Goal: Task Accomplishment & Management: Complete application form

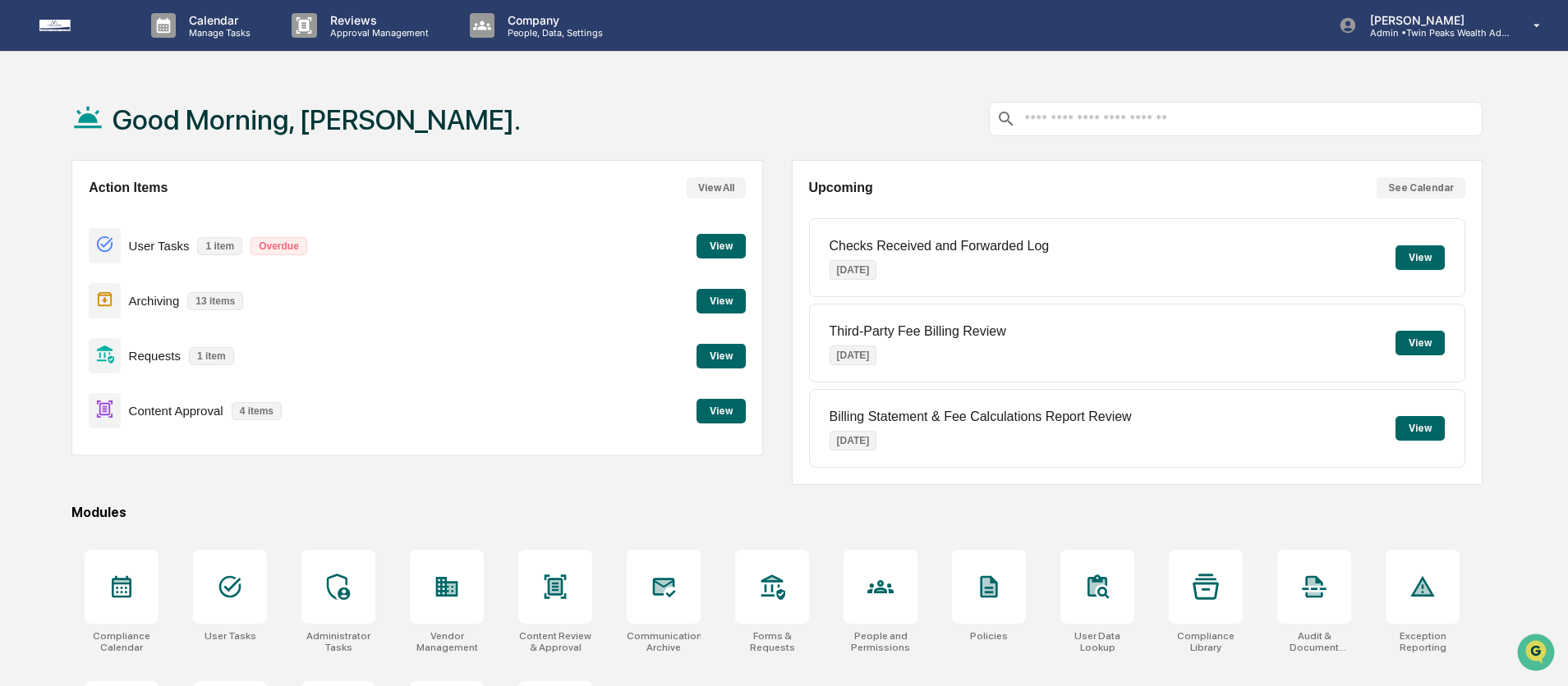
click at [714, 357] on button "View" at bounding box center [721, 357] width 49 height 25
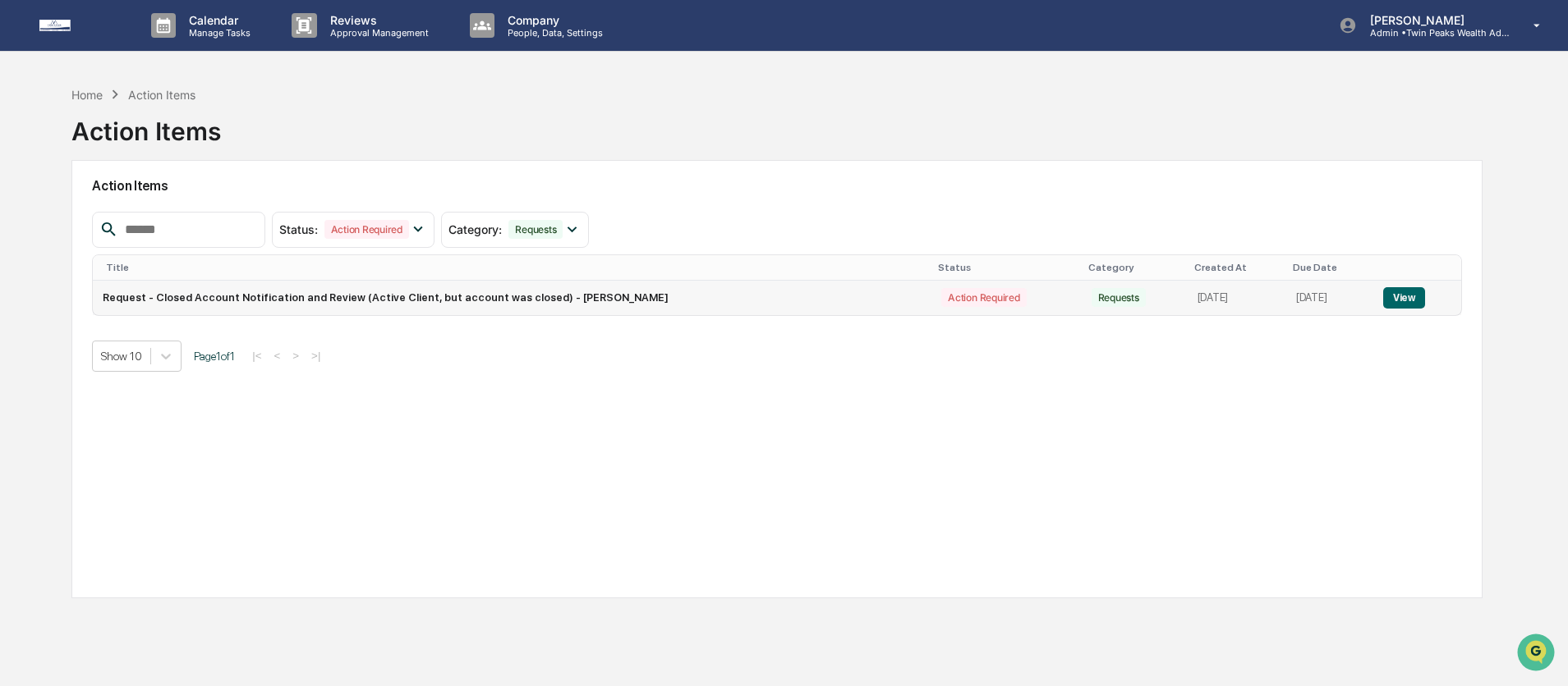
click at [561, 307] on td "Request - Closed Account Notification and Review (Active Client, but account wa…" at bounding box center [511, 298] width 838 height 34
click at [1410, 300] on button "View" at bounding box center [1404, 298] width 42 height 21
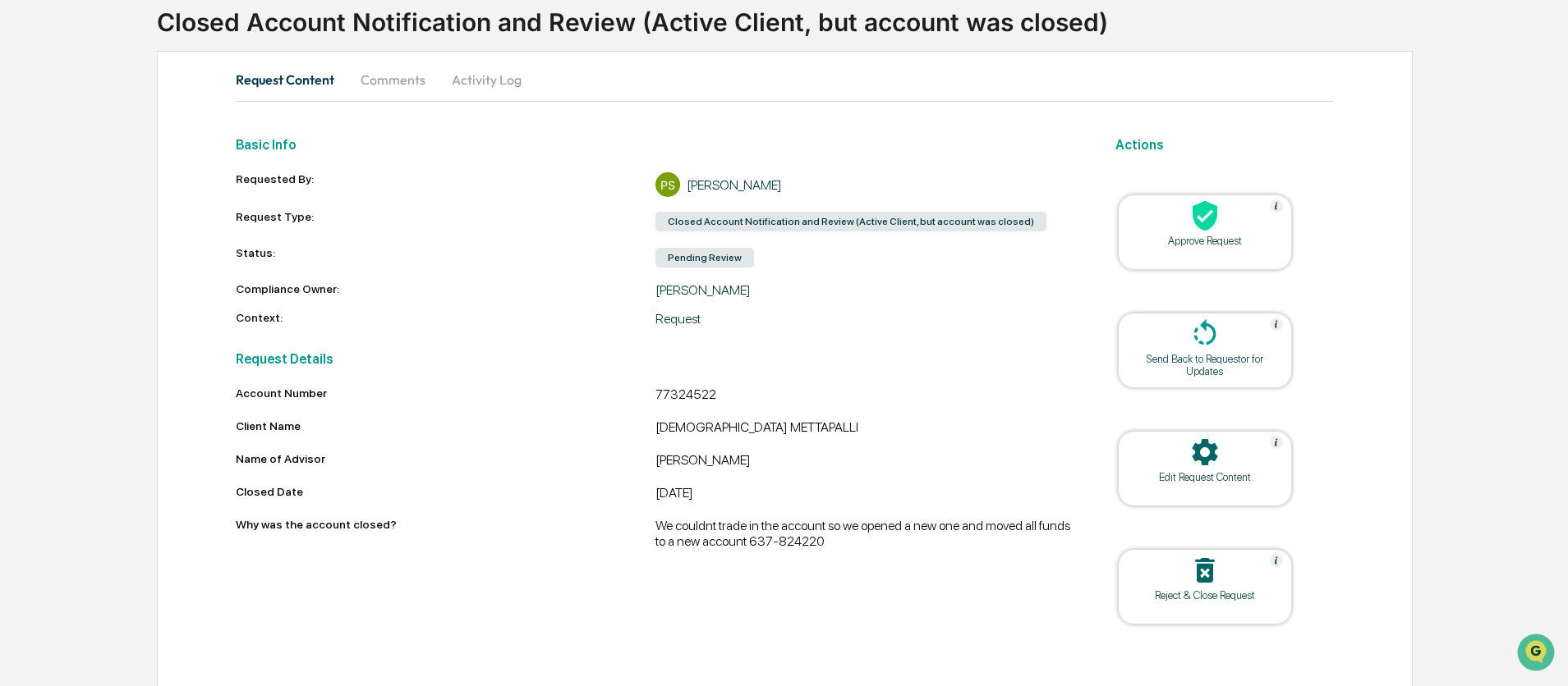
scroll to position [124, 0]
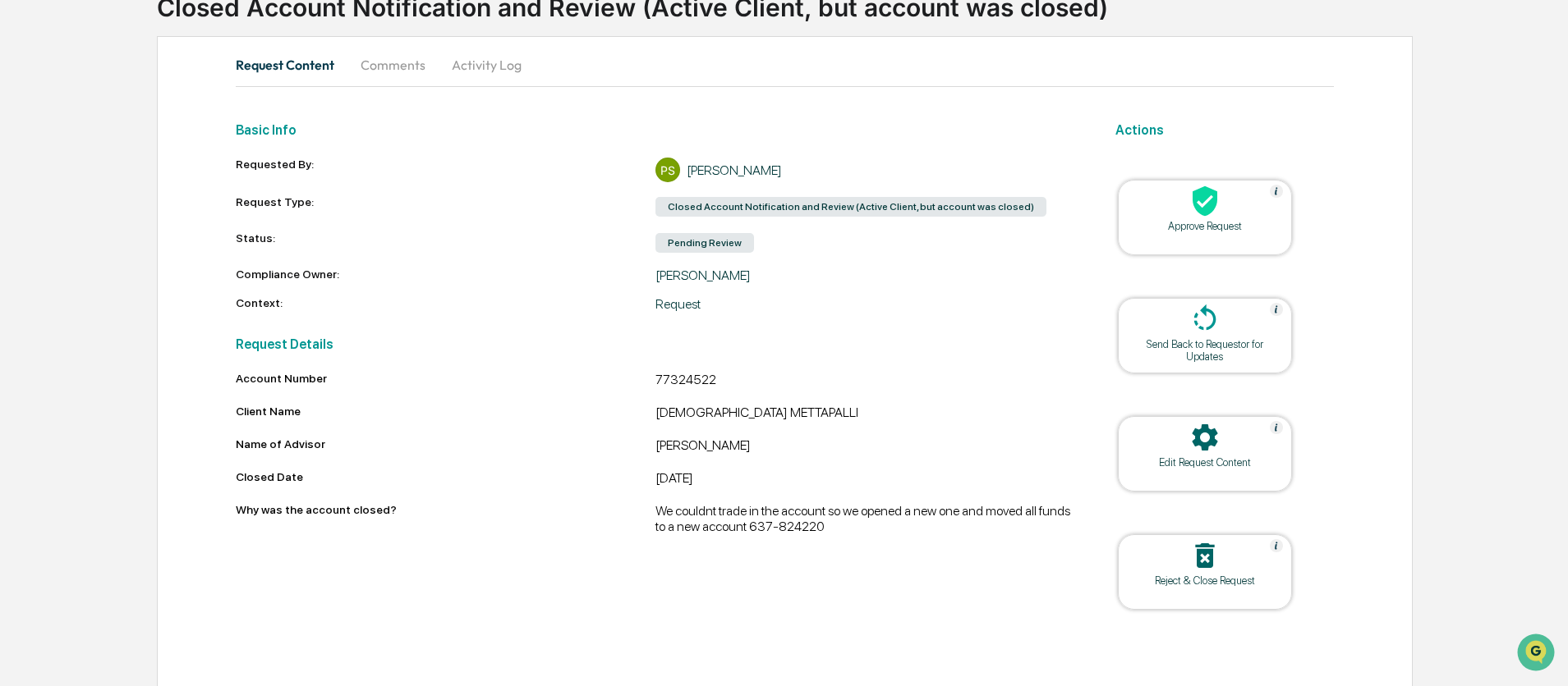
click at [755, 486] on div "[DATE]" at bounding box center [865, 480] width 420 height 19
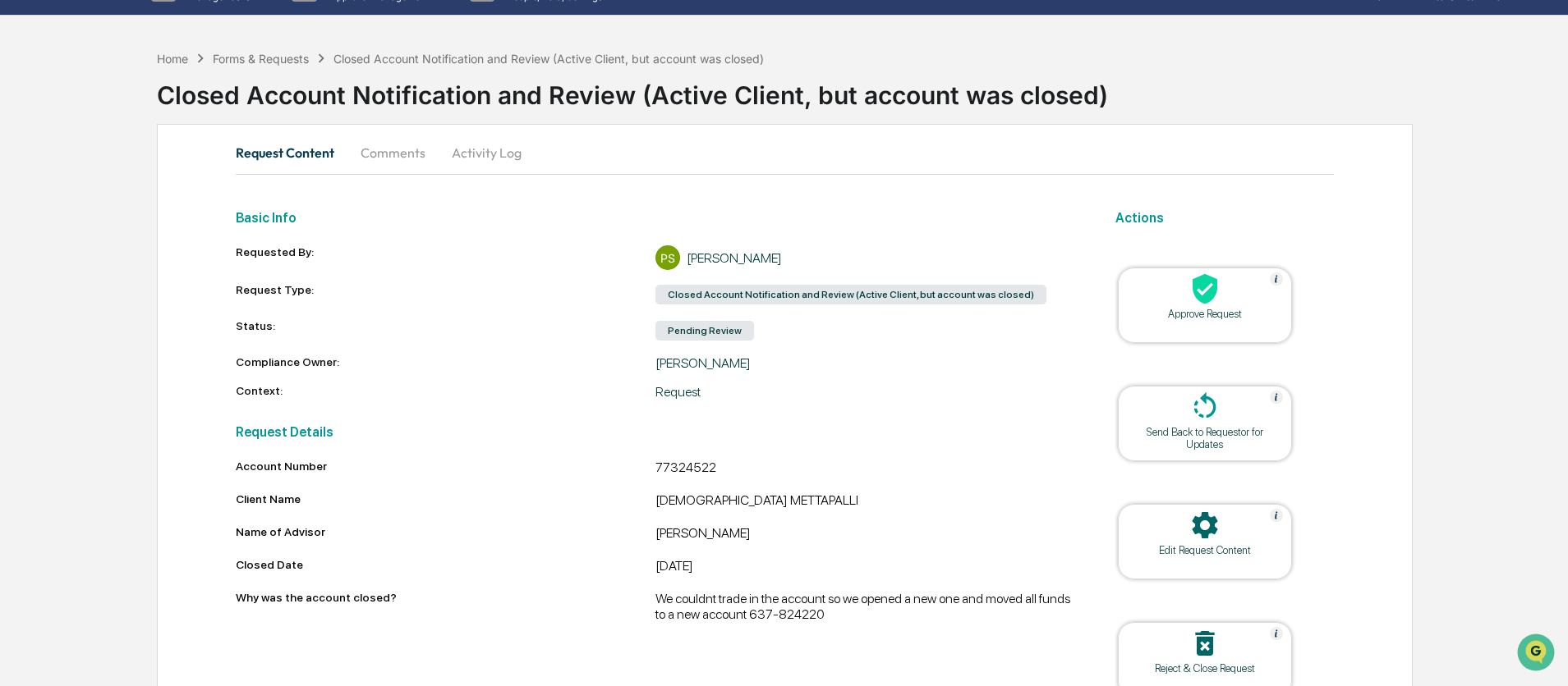
scroll to position [0, 0]
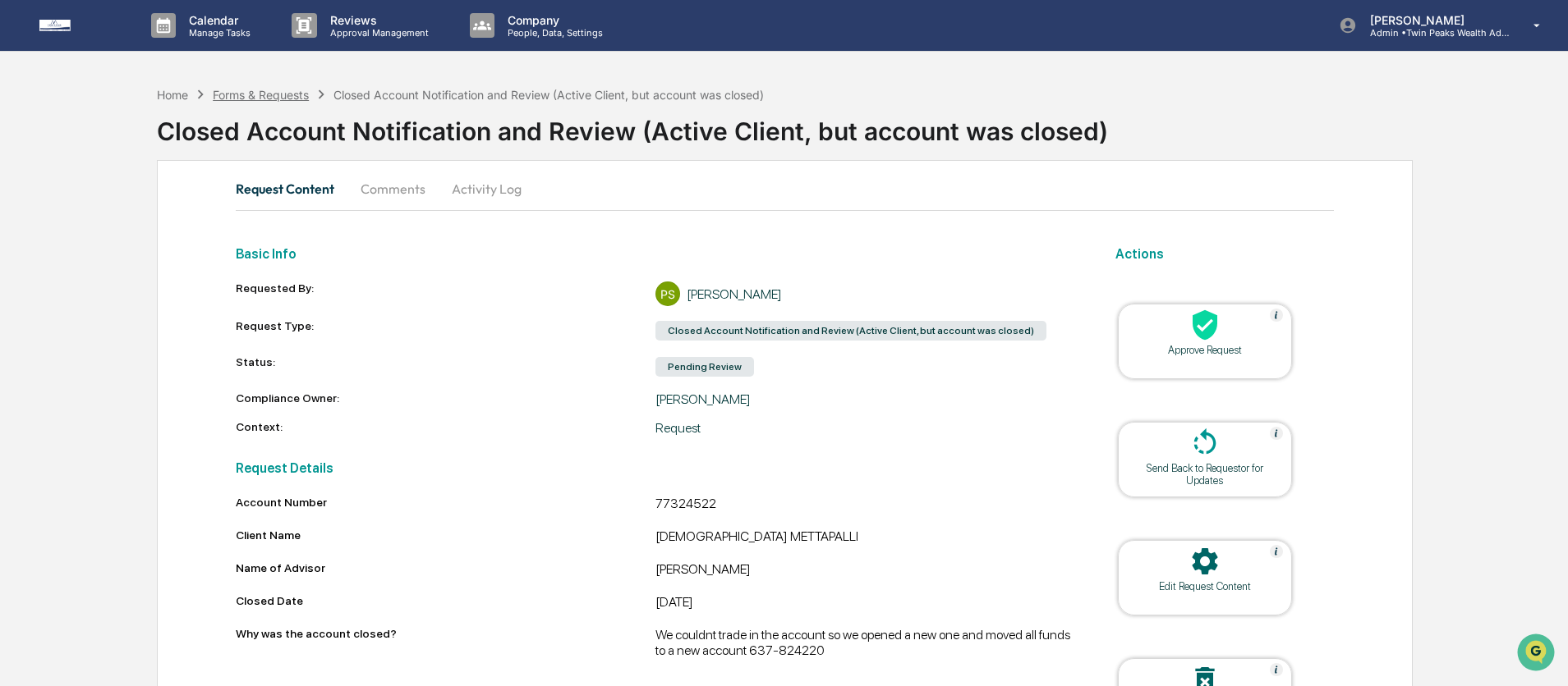
click at [272, 95] on div "Forms & Requests" at bounding box center [261, 94] width 96 height 14
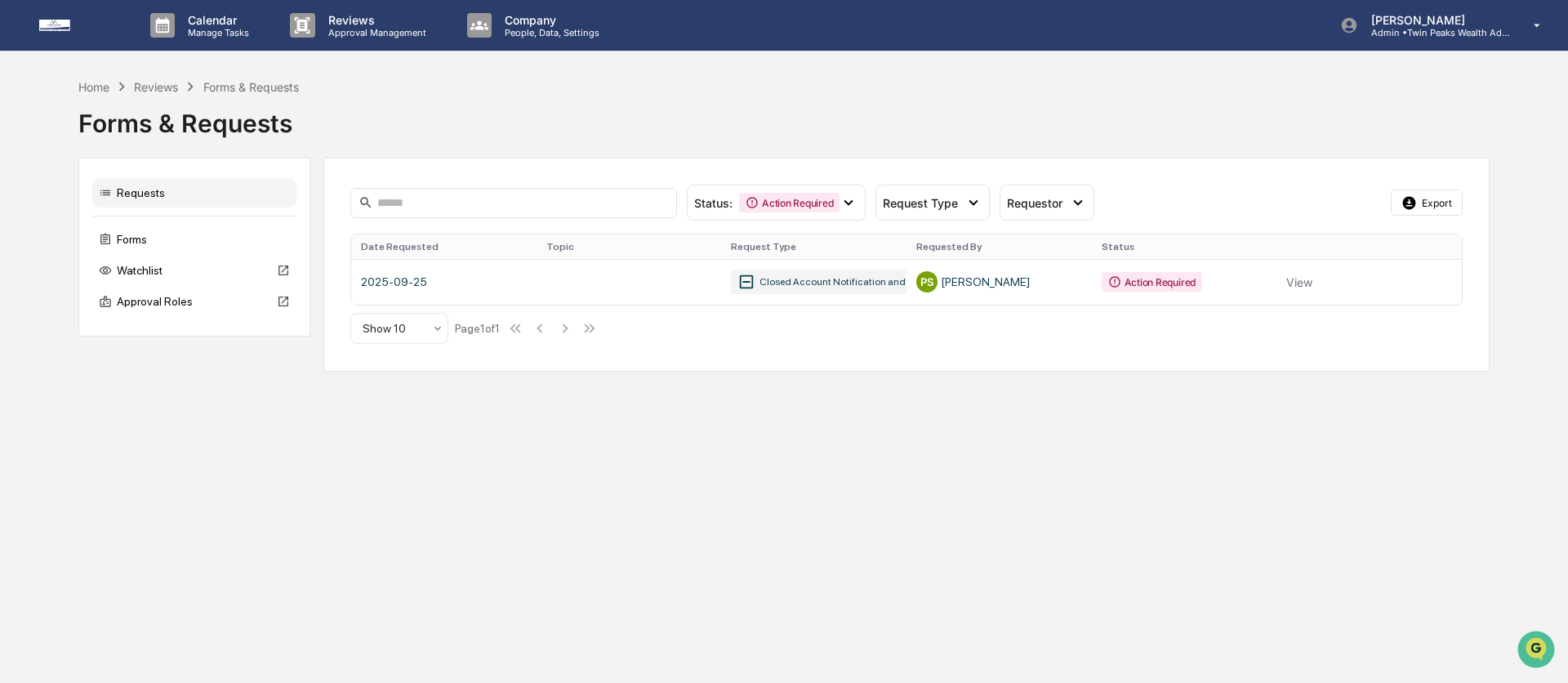
click at [677, 96] on div "Forms & Requests" at bounding box center [784, 117] width 1412 height 42
click at [843, 205] on icon at bounding box center [849, 202] width 18 height 18
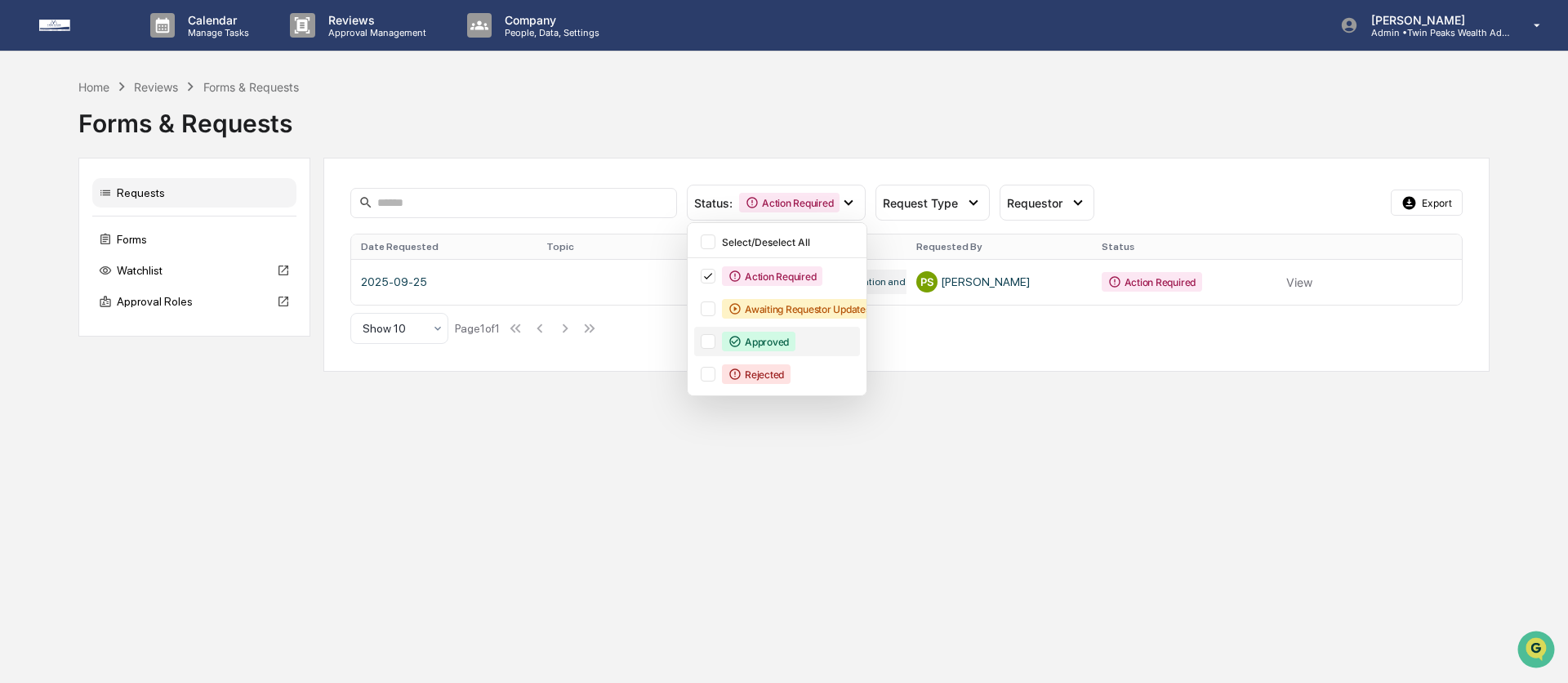
click at [712, 342] on div at bounding box center [708, 341] width 15 height 15
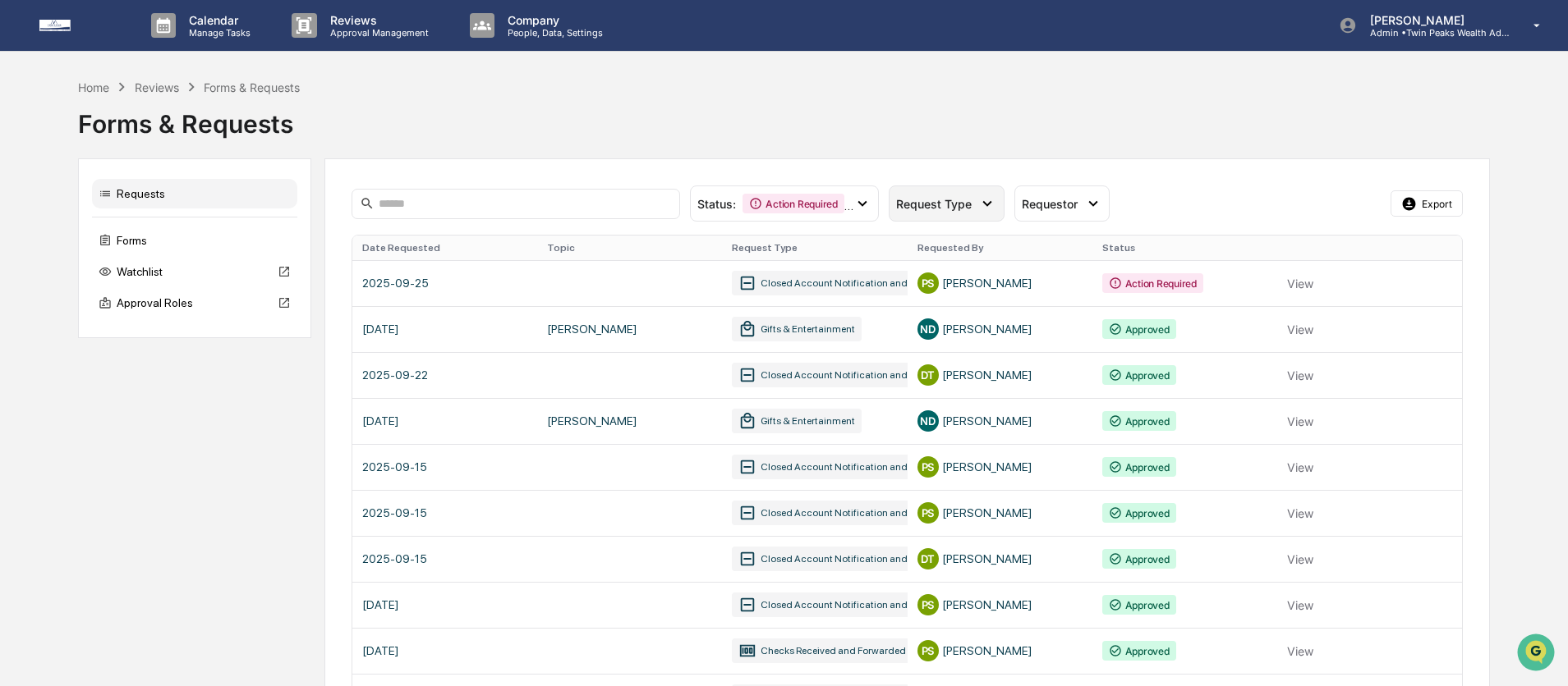
click at [960, 199] on span "Request Type" at bounding box center [934, 204] width 76 height 14
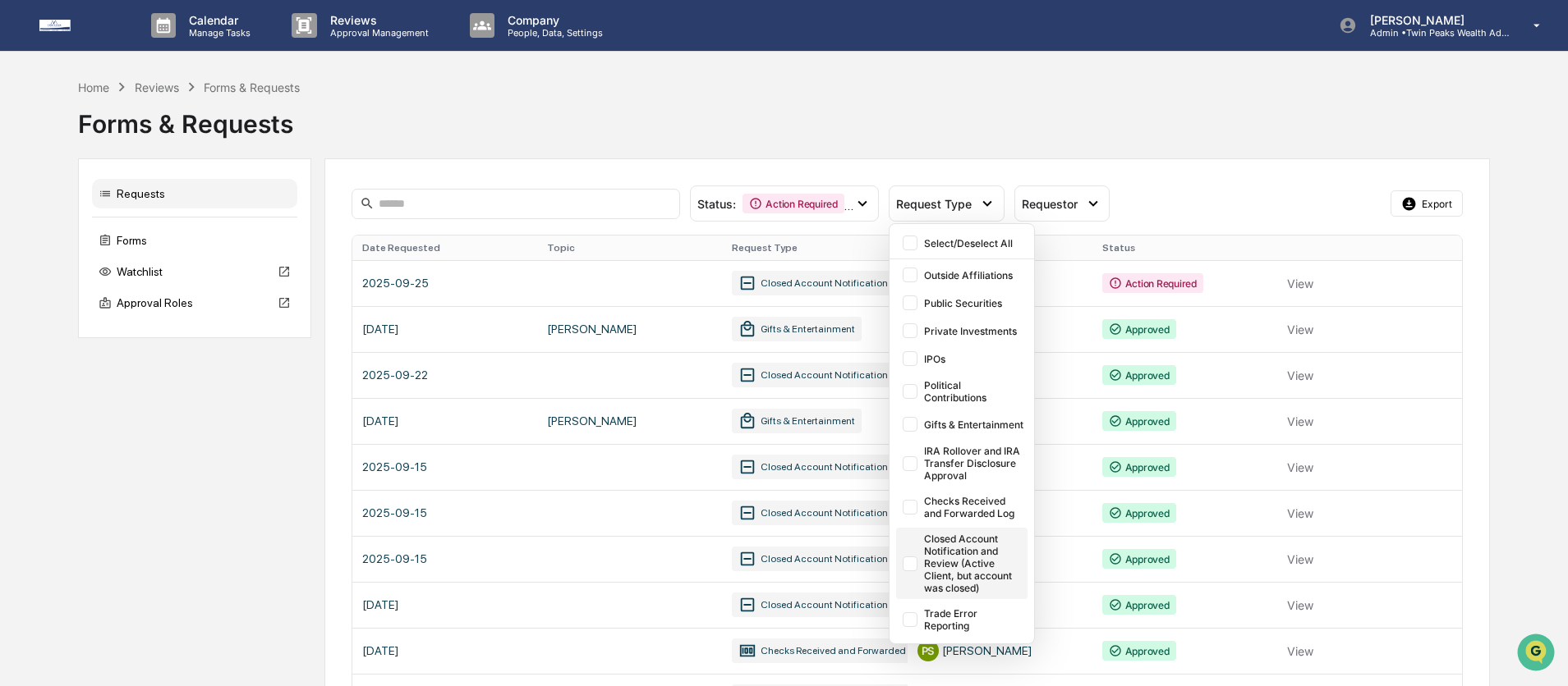
click at [958, 558] on div "Closed Account Notification and Review (Active Client, but account was closed)" at bounding box center [973, 563] width 100 height 62
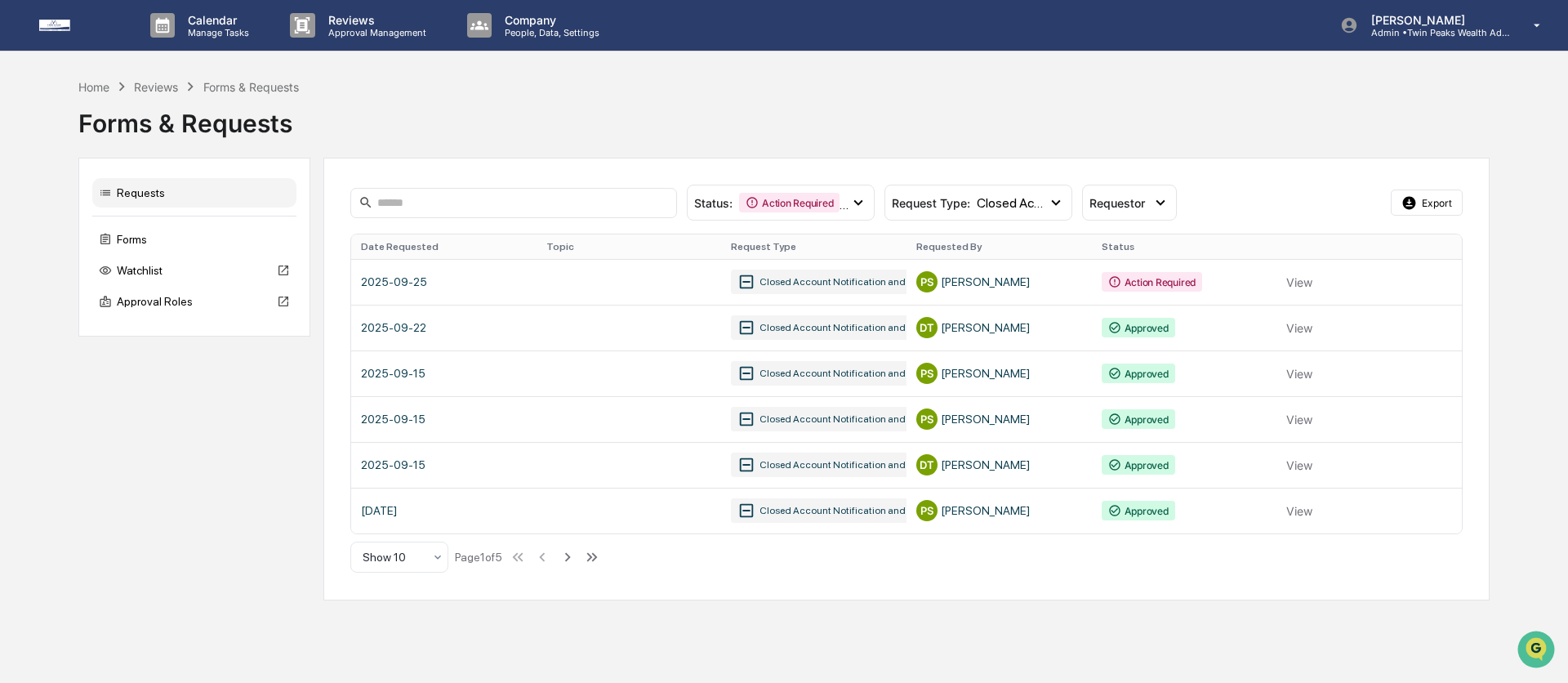
click at [1199, 136] on div "Forms & Requests" at bounding box center [784, 117] width 1412 height 42
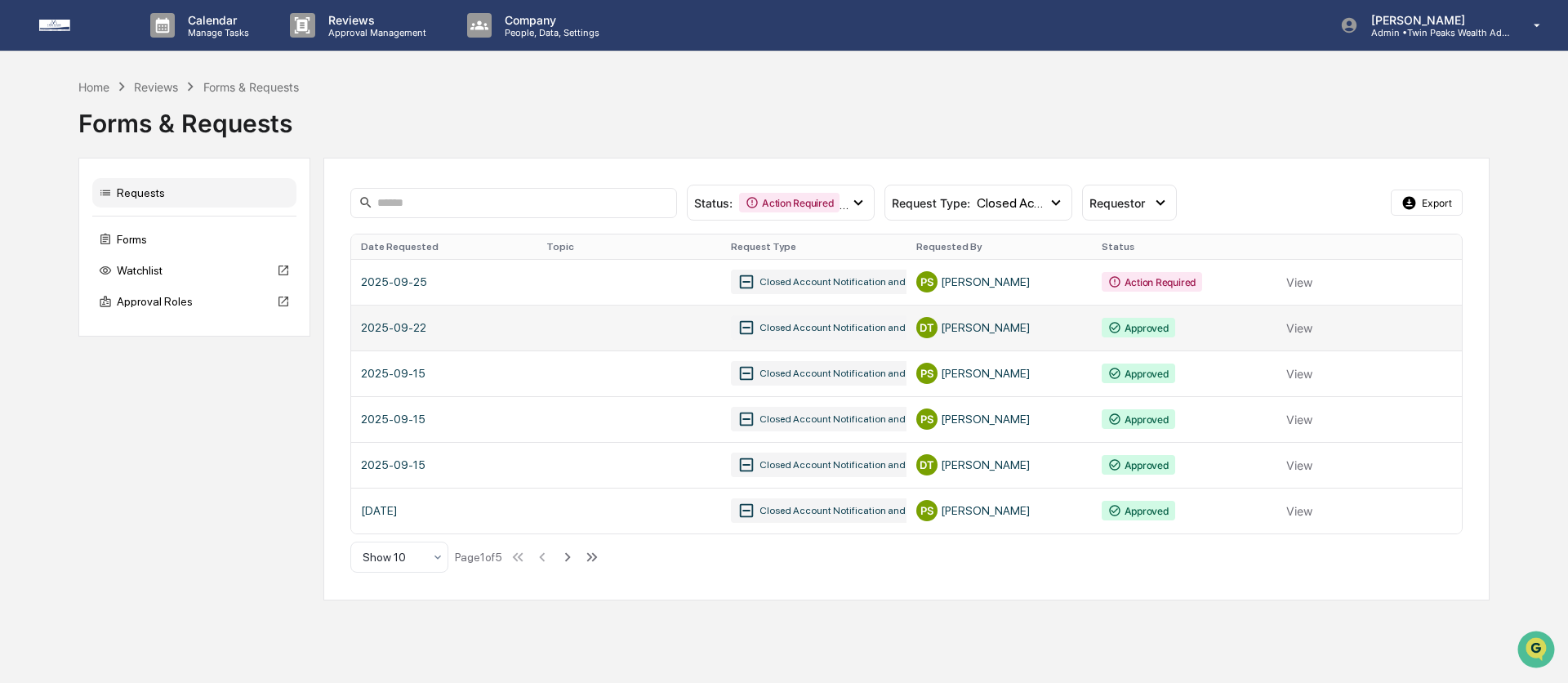
click at [670, 323] on link at bounding box center [907, 328] width 1111 height 46
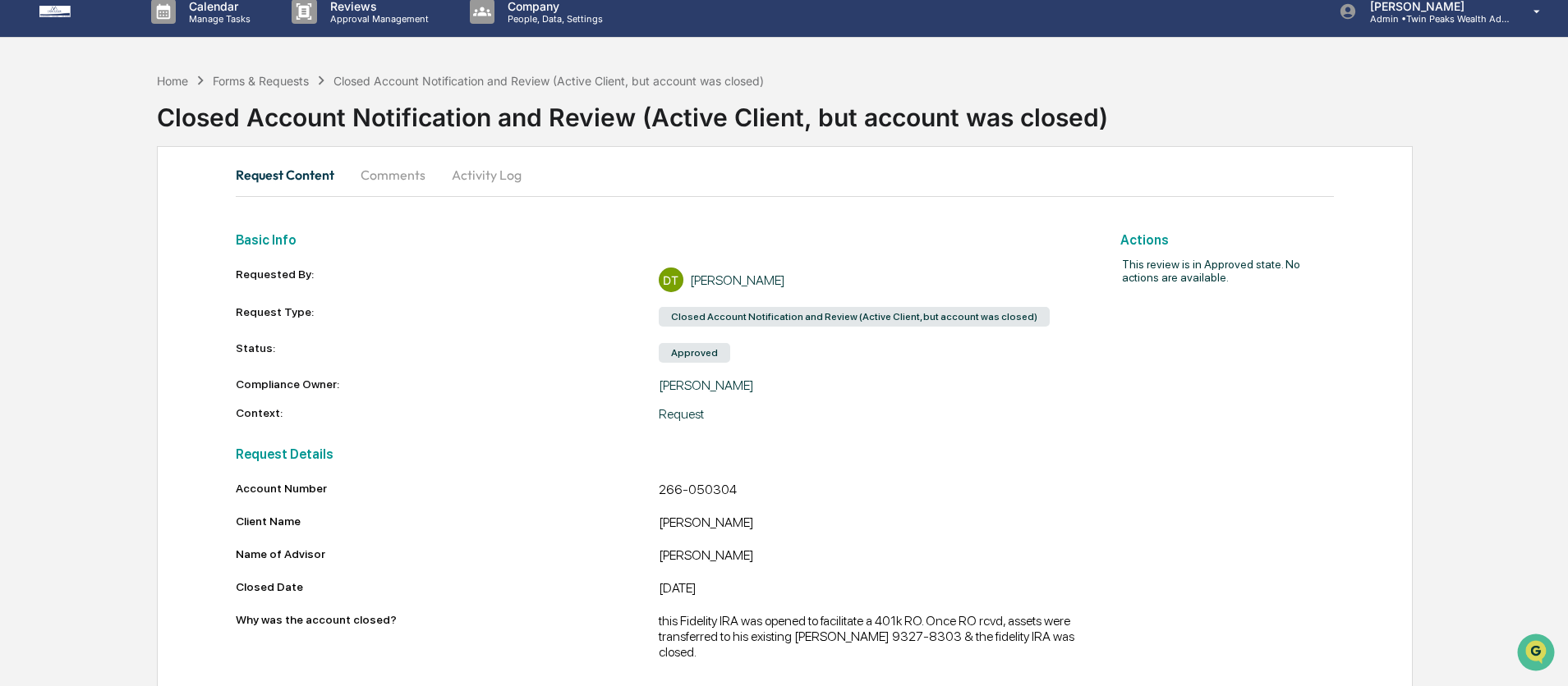
scroll to position [22, 0]
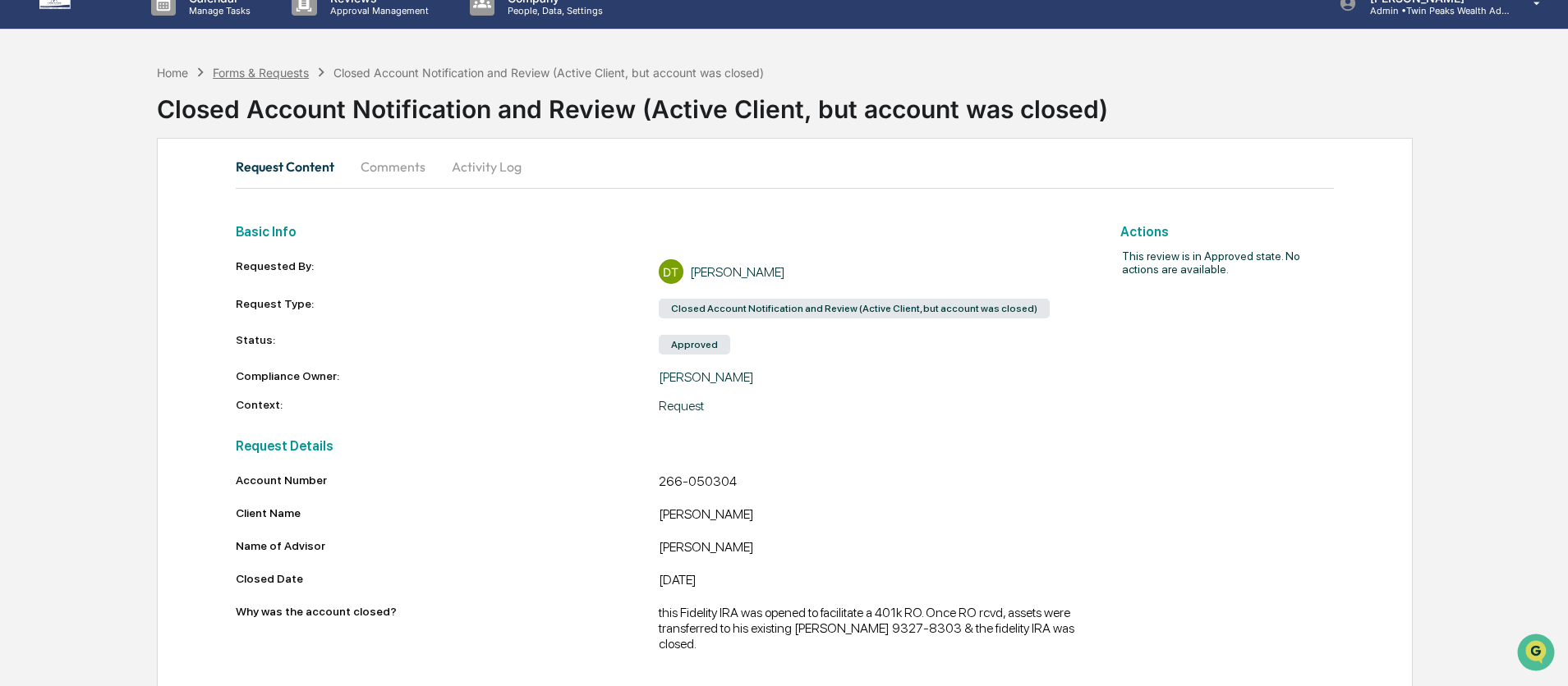
click at [282, 73] on div "Forms & Requests" at bounding box center [261, 72] width 96 height 14
